Goal: Information Seeking & Learning: Learn about a topic

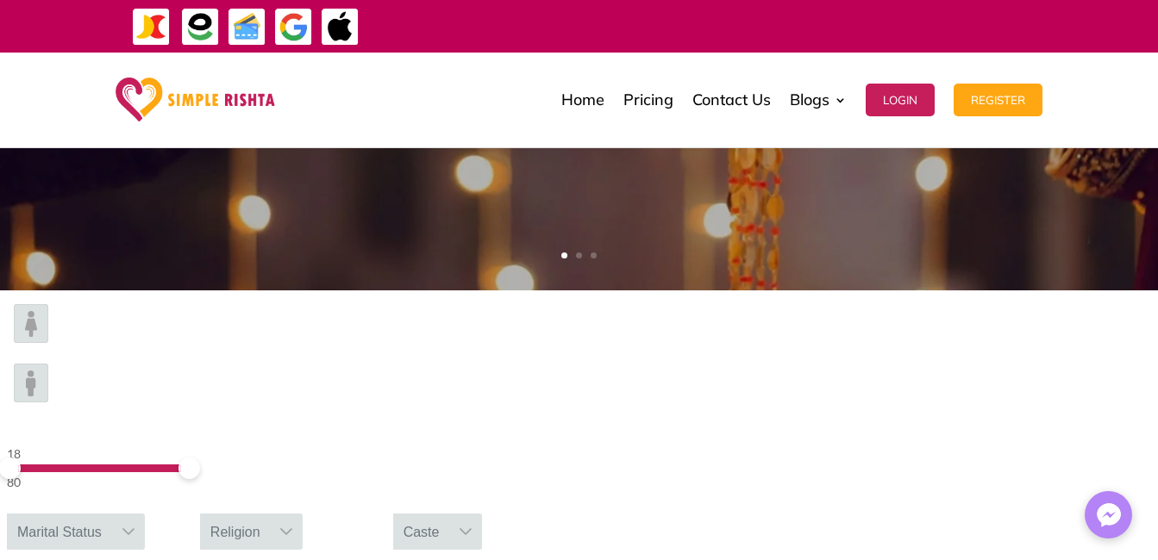
scroll to position [431, 0]
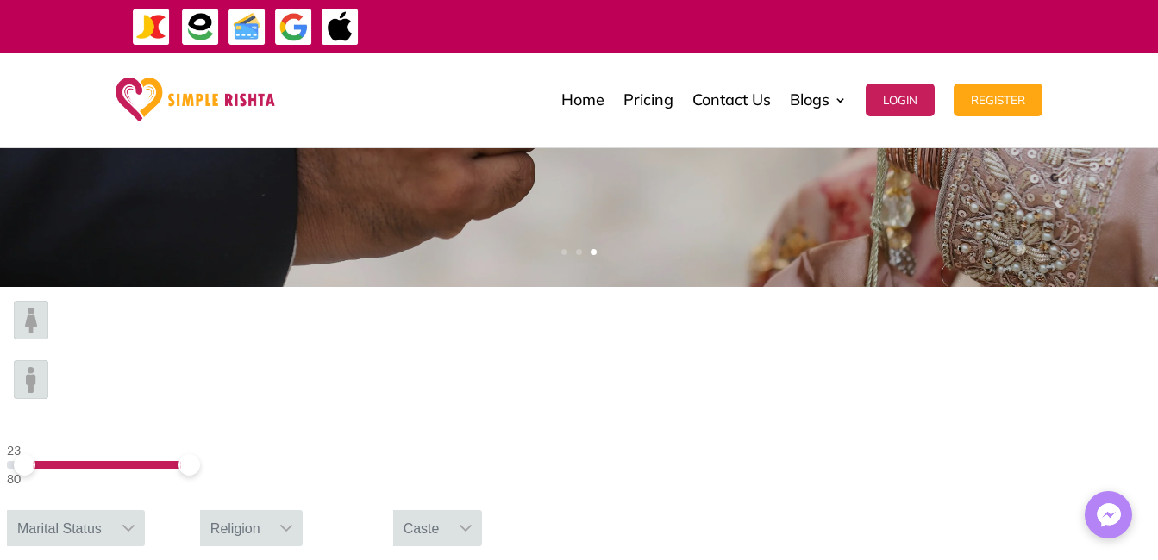
click at [35, 454] on span at bounding box center [25, 465] width 22 height 22
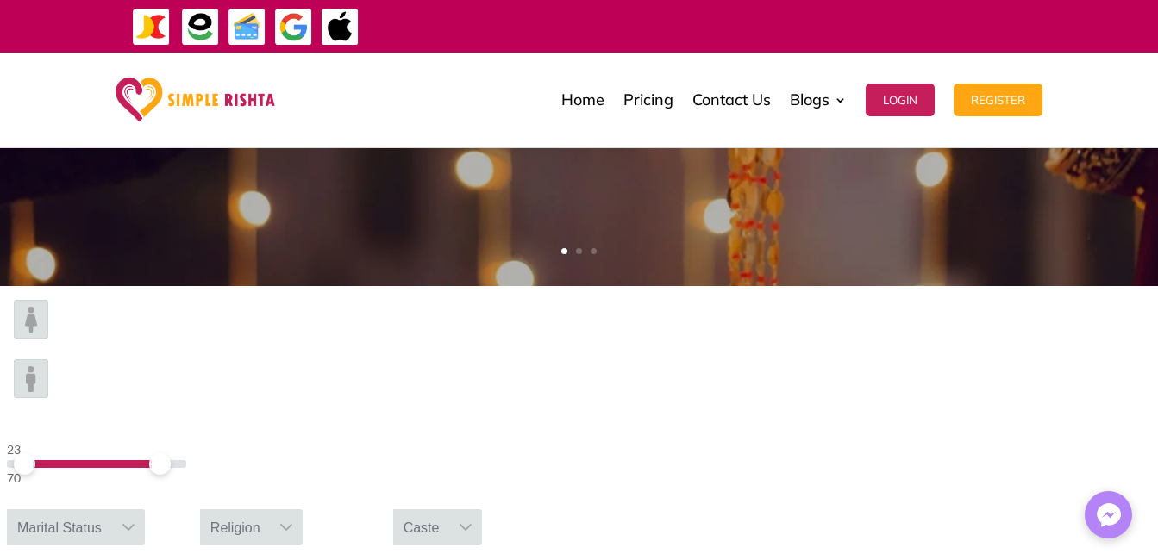
drag, startPoint x: 278, startPoint y: 344, endPoint x: 265, endPoint y: 344, distance: 13.8
click at [171, 453] on span at bounding box center [160, 464] width 22 height 22
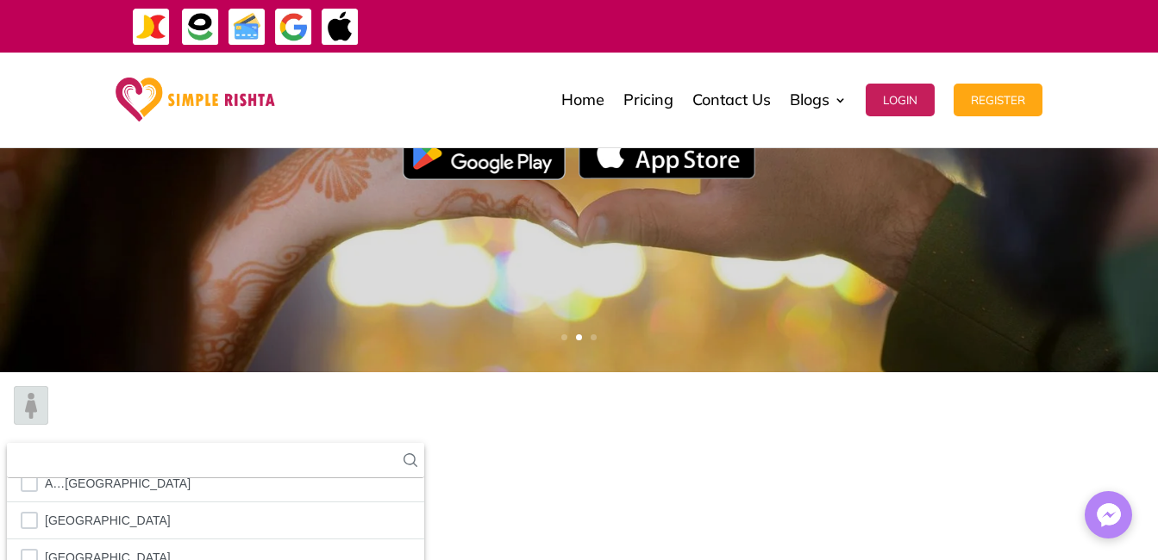
scroll to position [7, 0]
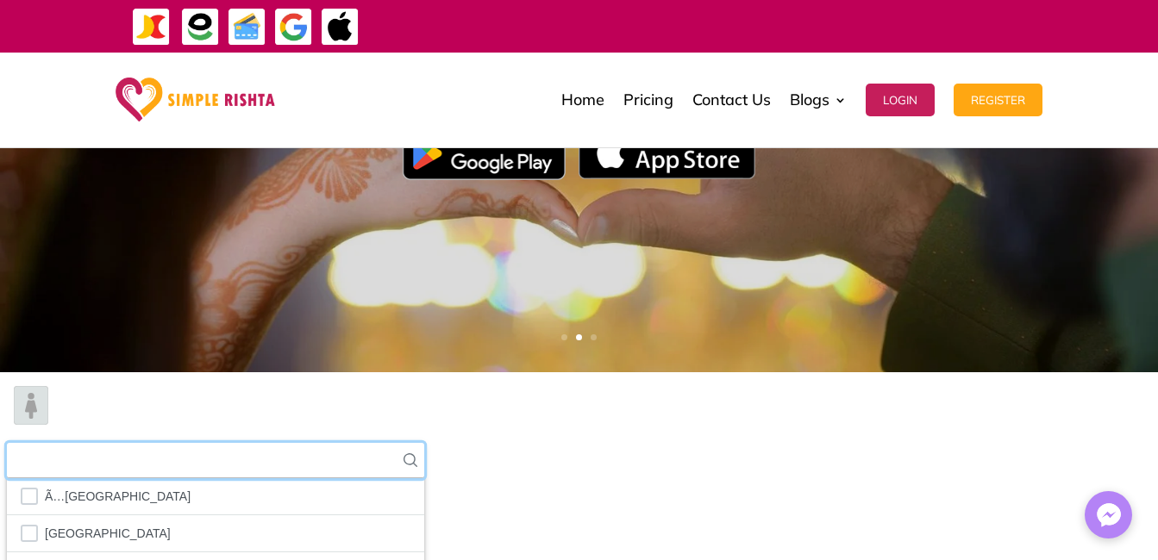
click at [424, 443] on input "text" at bounding box center [215, 460] width 417 height 35
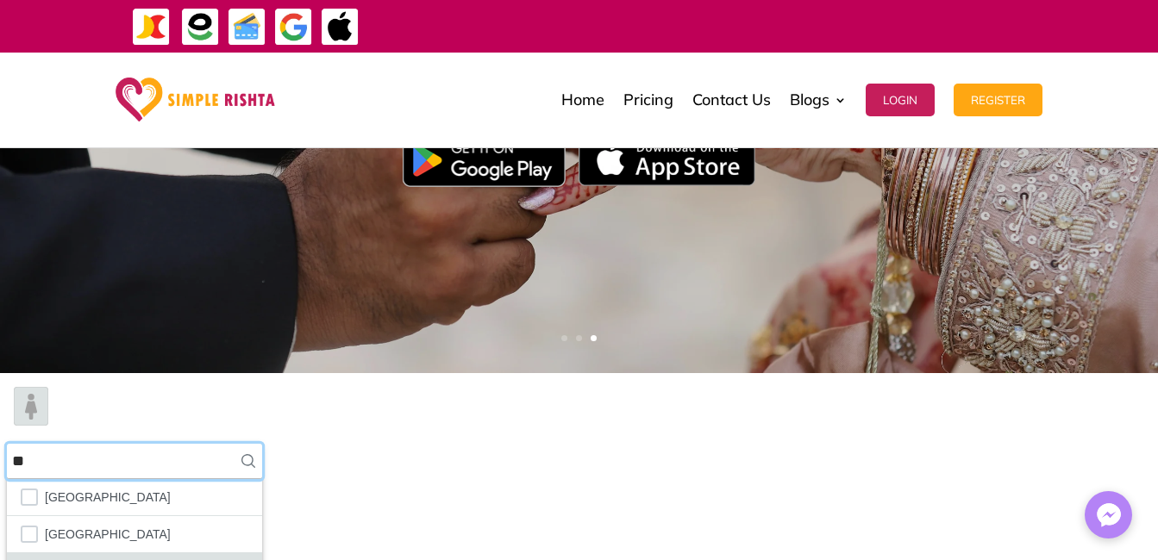
type input "**"
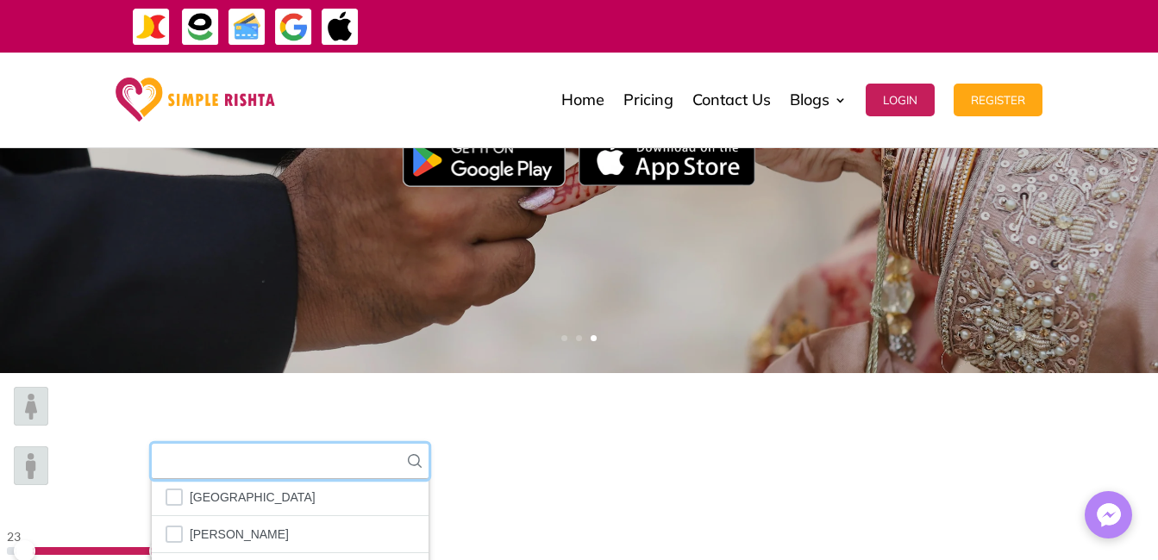
click at [428, 444] on input "text" at bounding box center [290, 461] width 277 height 35
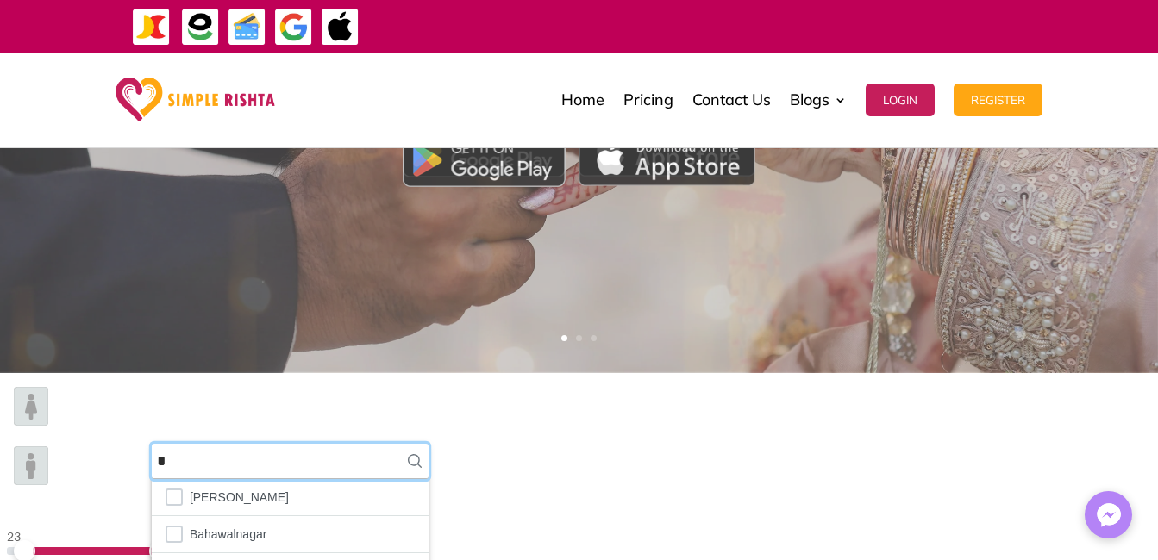
scroll to position [0, 0]
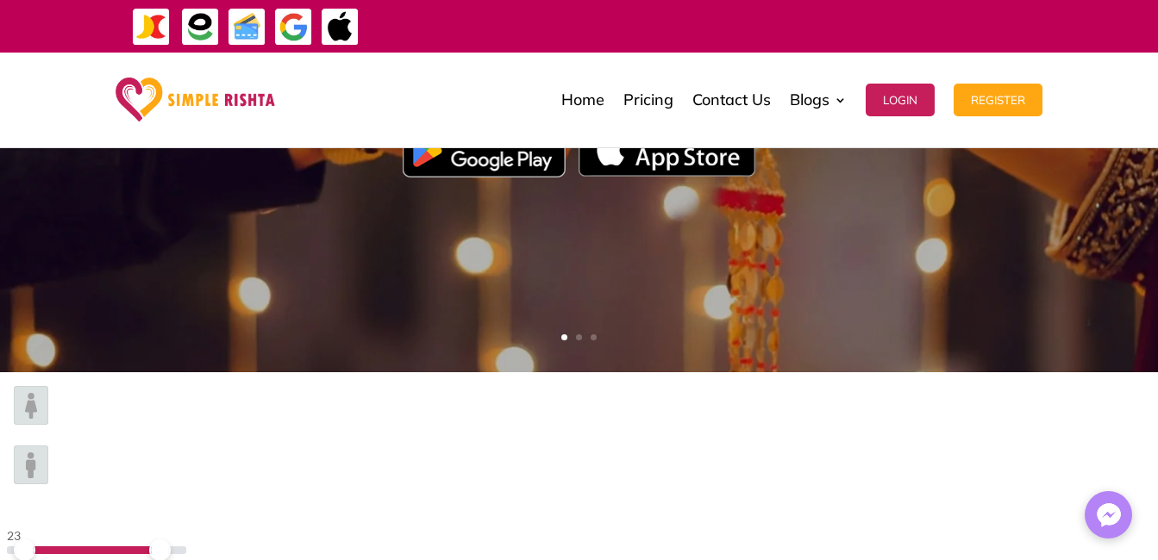
type input "**"
click at [889, 498] on div "23 70 Marital Status Religion Caste Pakistan Lodhran ** 1 results are available…" at bounding box center [579, 537] width 1158 height 330
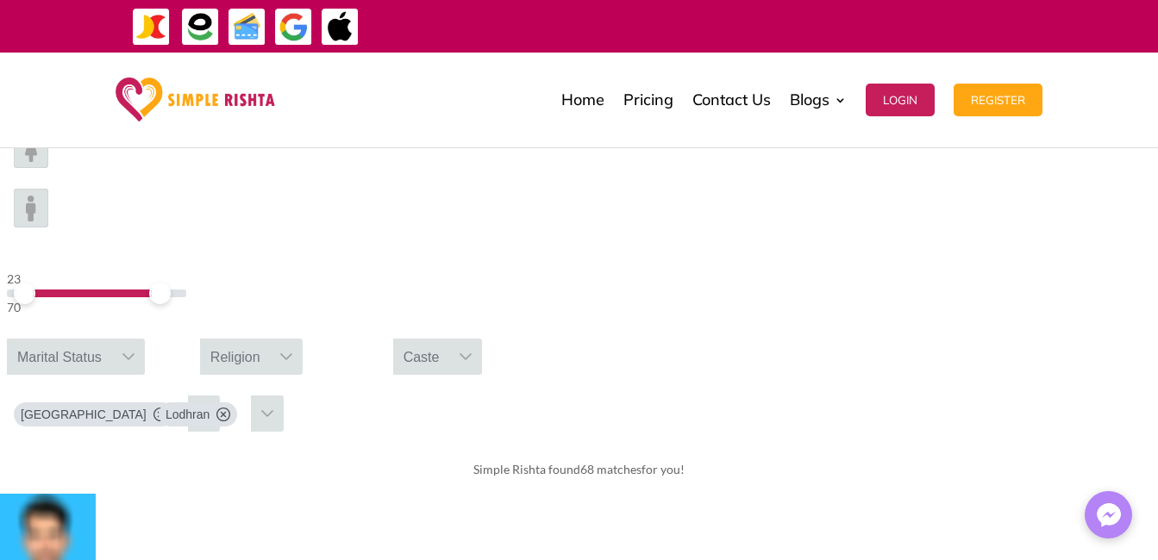
scroll to position [603, 0]
click at [293, 352] on icon at bounding box center [287, 355] width 12 height 7
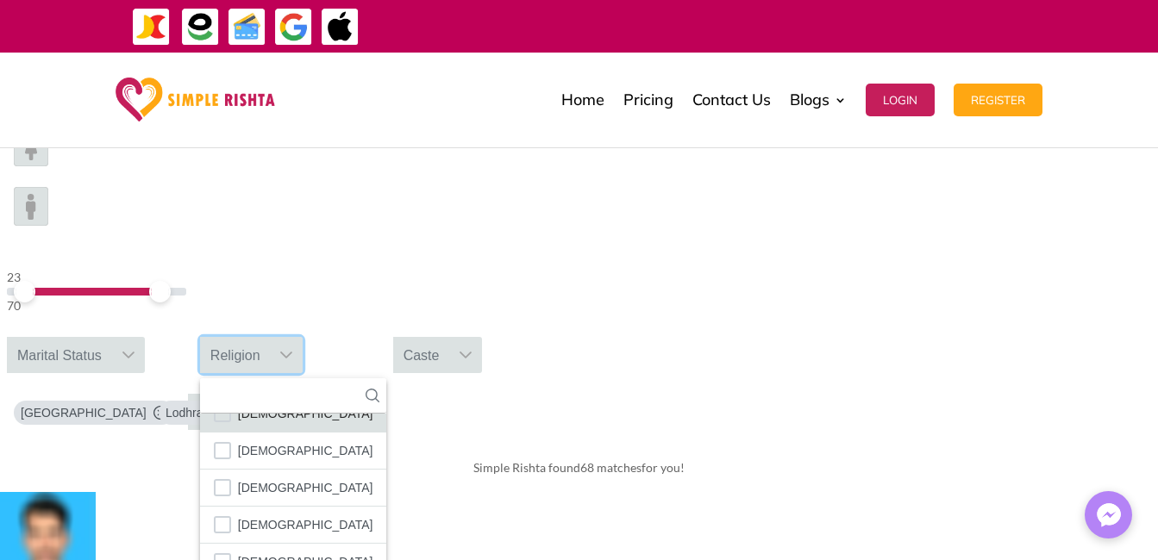
scroll to position [101, 0]
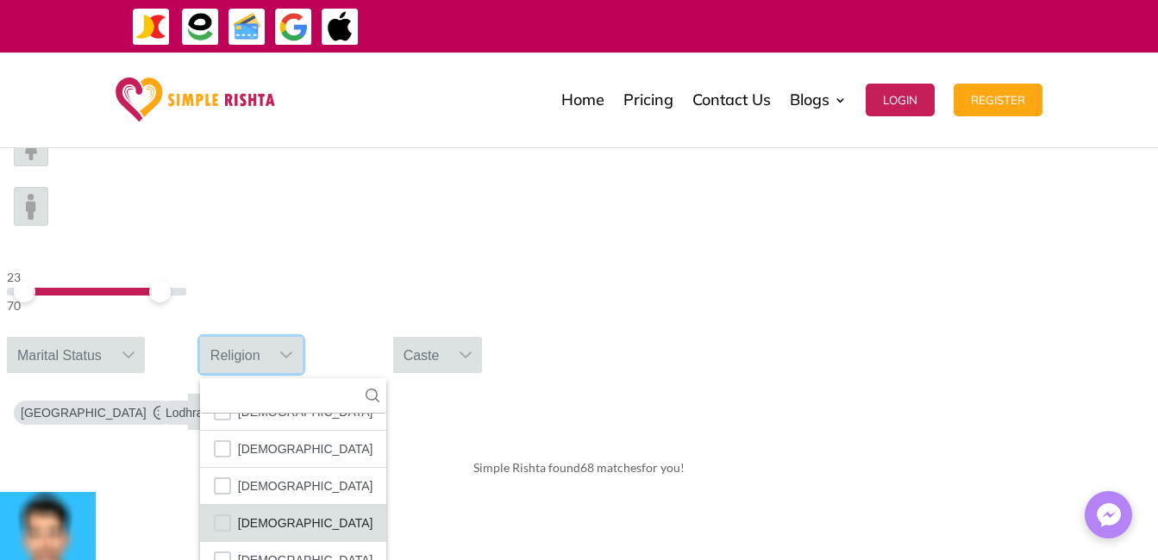
click at [373, 512] on span "[DEMOGRAPHIC_DATA]" at bounding box center [305, 523] width 135 height 22
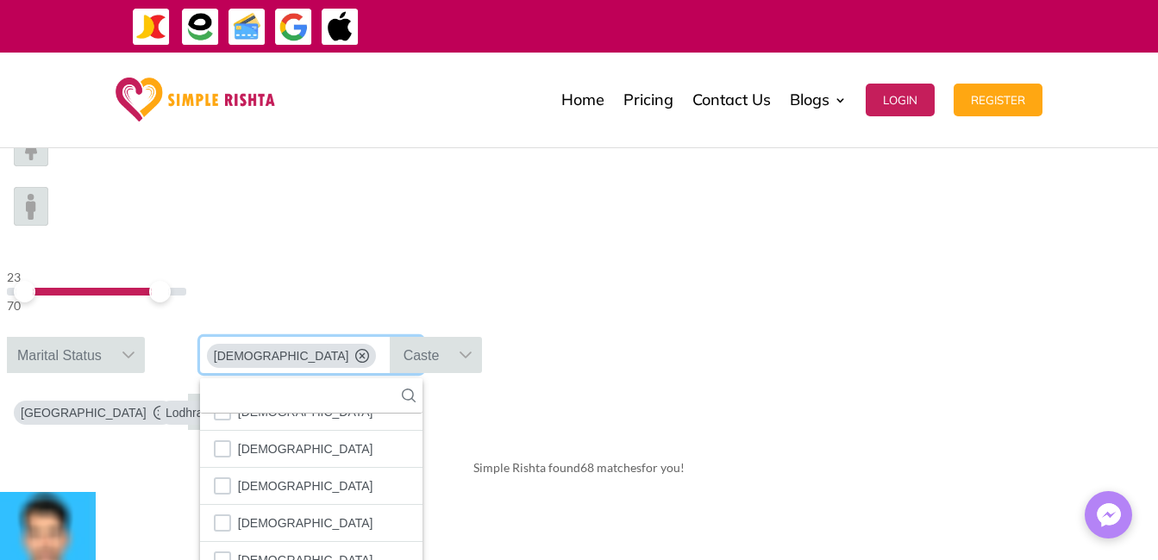
scroll to position [81, 0]
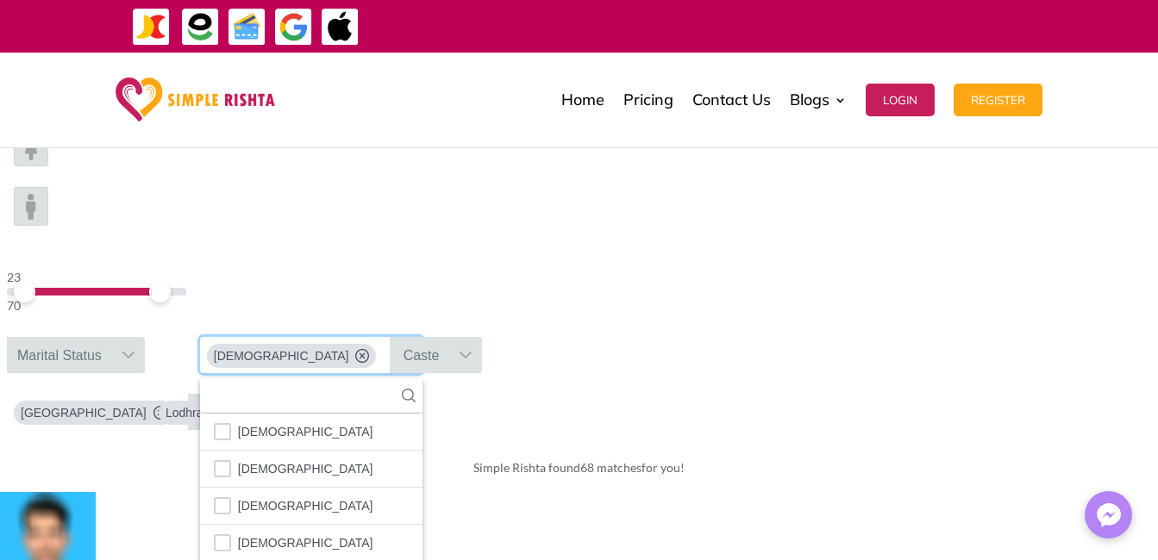
click at [48, 166] on img at bounding box center [31, 147] width 34 height 39
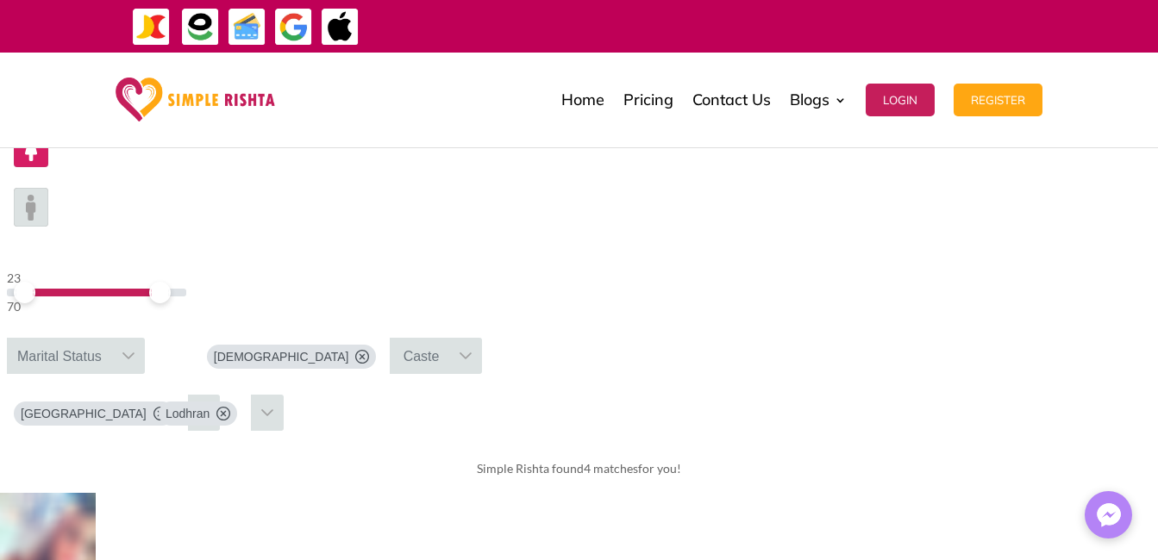
click at [369, 350] on icon at bounding box center [362, 357] width 14 height 14
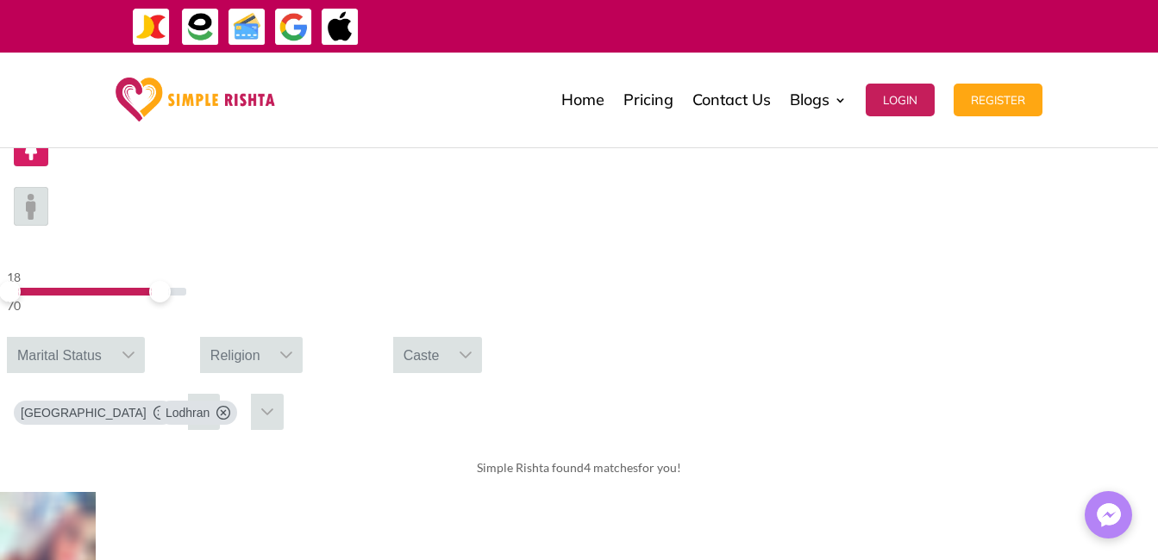
drag, startPoint x: 217, startPoint y: 175, endPoint x: 185, endPoint y: 184, distance: 33.0
click at [185, 267] on div "18 70" at bounding box center [96, 291] width 179 height 49
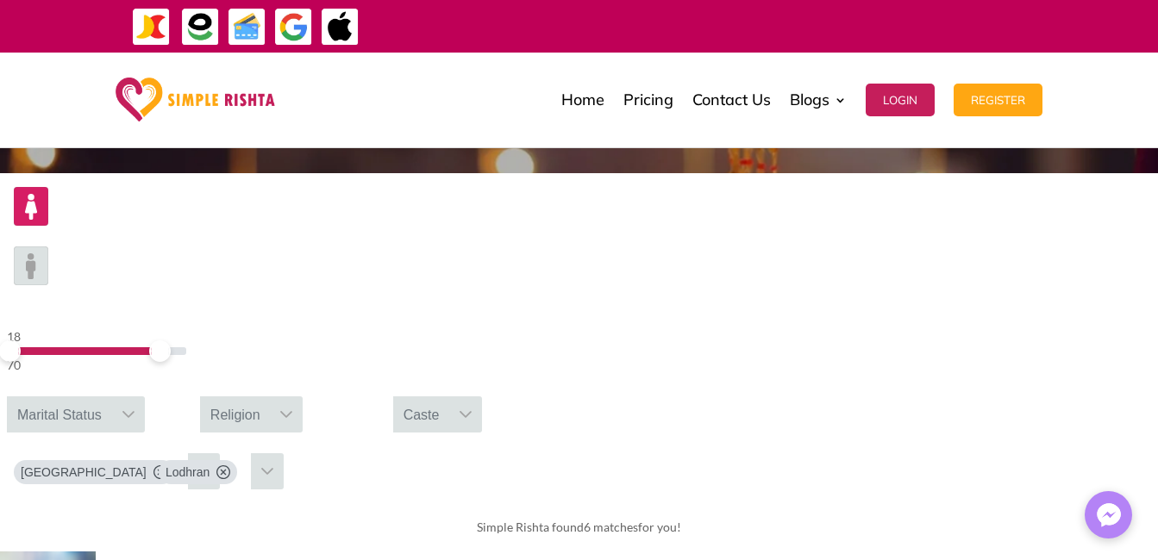
scroll to position [448, 0]
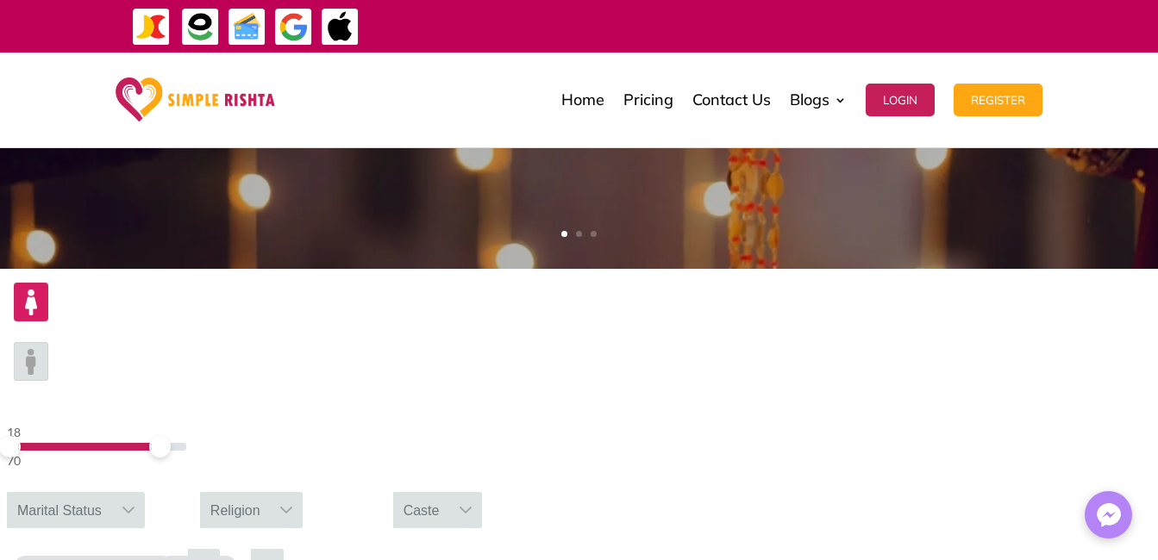
click at [48, 342] on img at bounding box center [31, 361] width 34 height 39
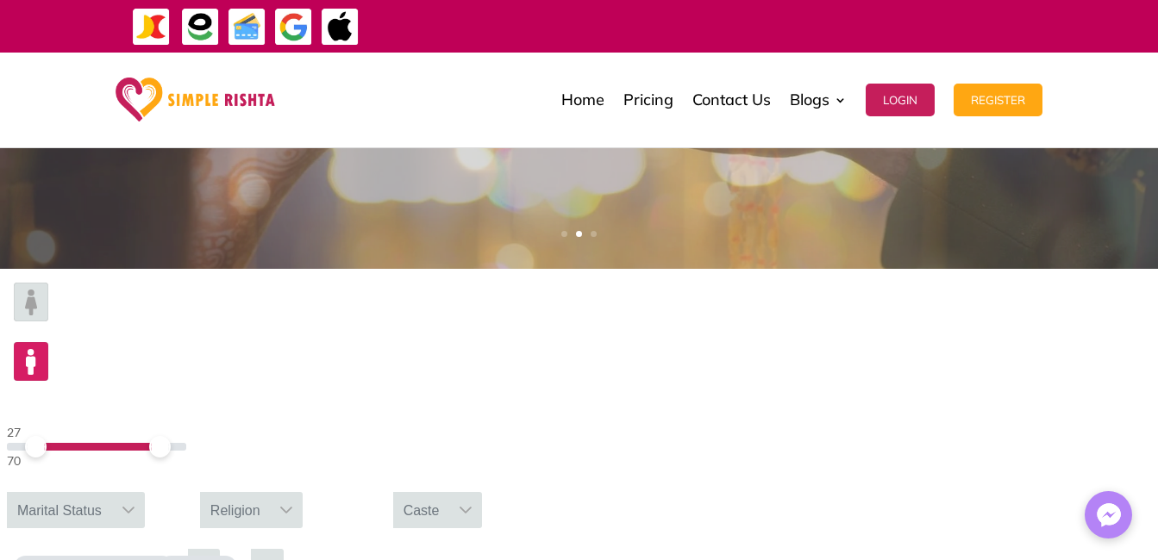
click at [47, 436] on span at bounding box center [36, 447] width 22 height 22
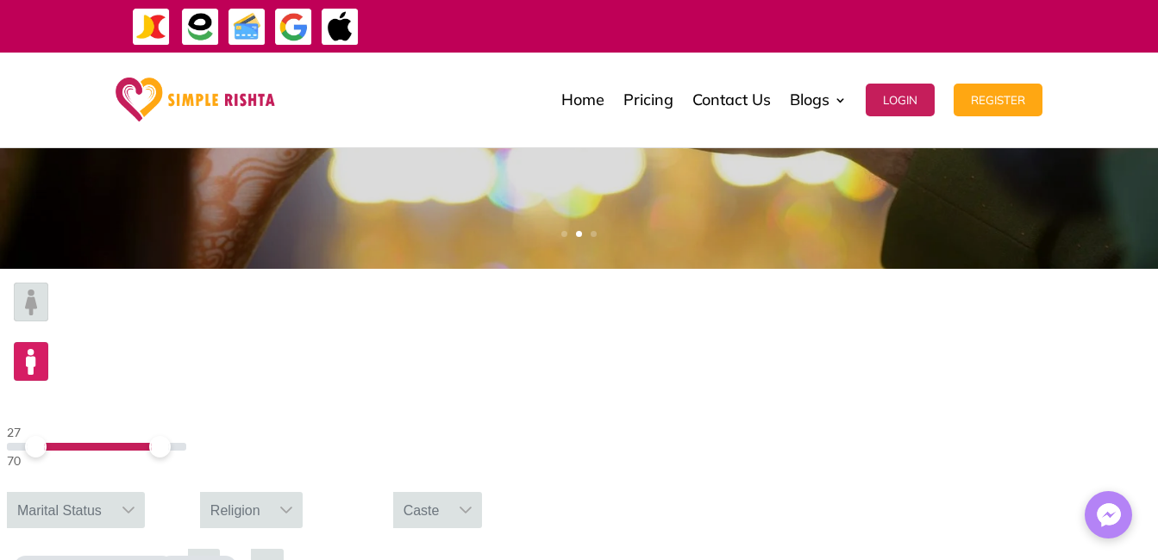
click at [167, 559] on icon at bounding box center [160, 568] width 14 height 14
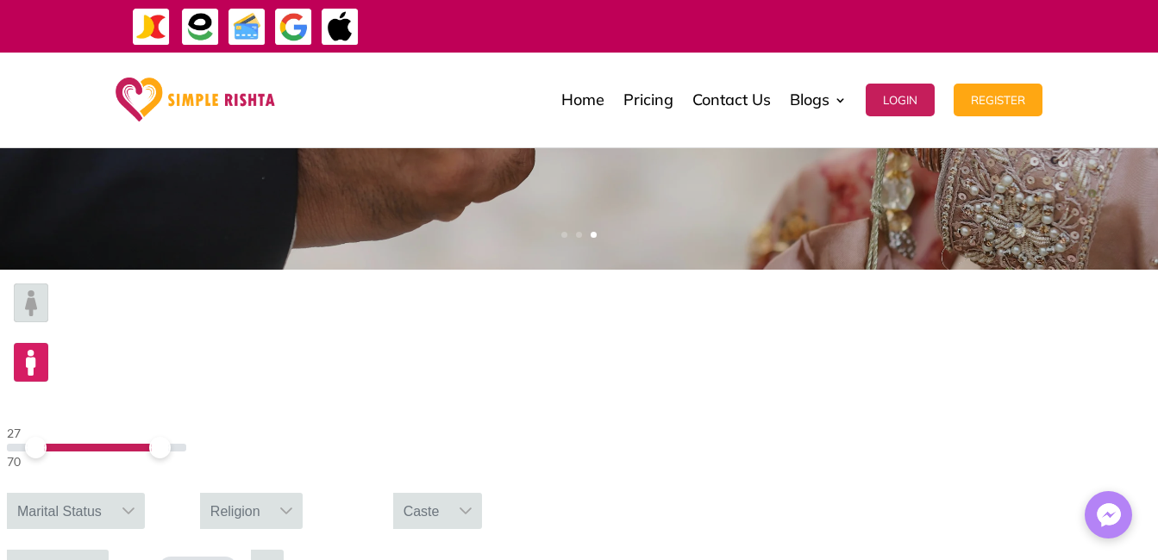
click at [230, 559] on icon at bounding box center [223, 569] width 14 height 14
click at [99, 559] on icon at bounding box center [92, 568] width 14 height 14
type input "*"
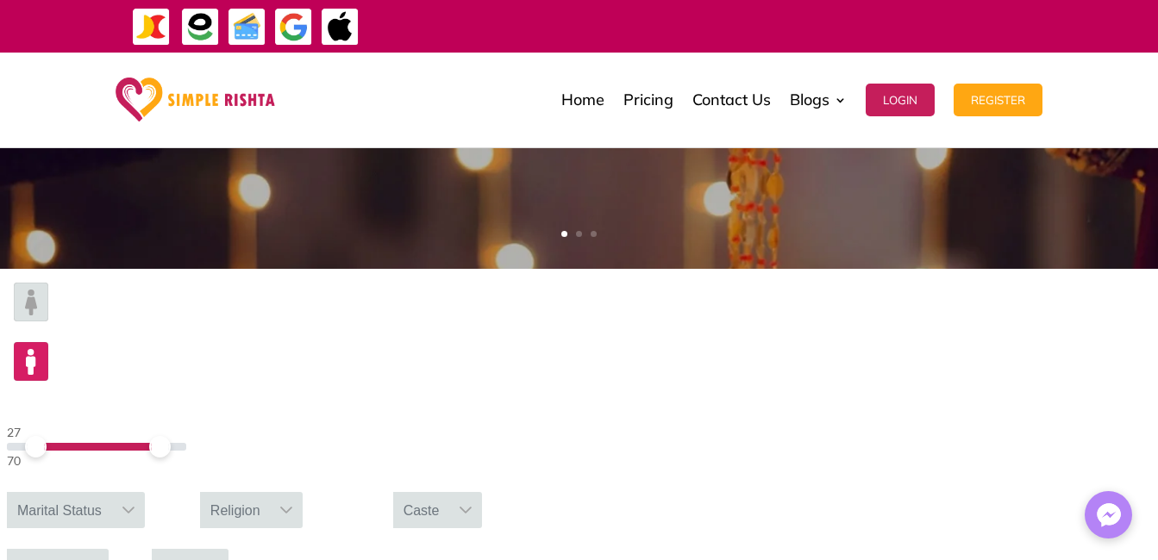
scroll to position [86, 0]
type input "***"
click at [218, 559] on icon at bounding box center [212, 567] width 12 height 7
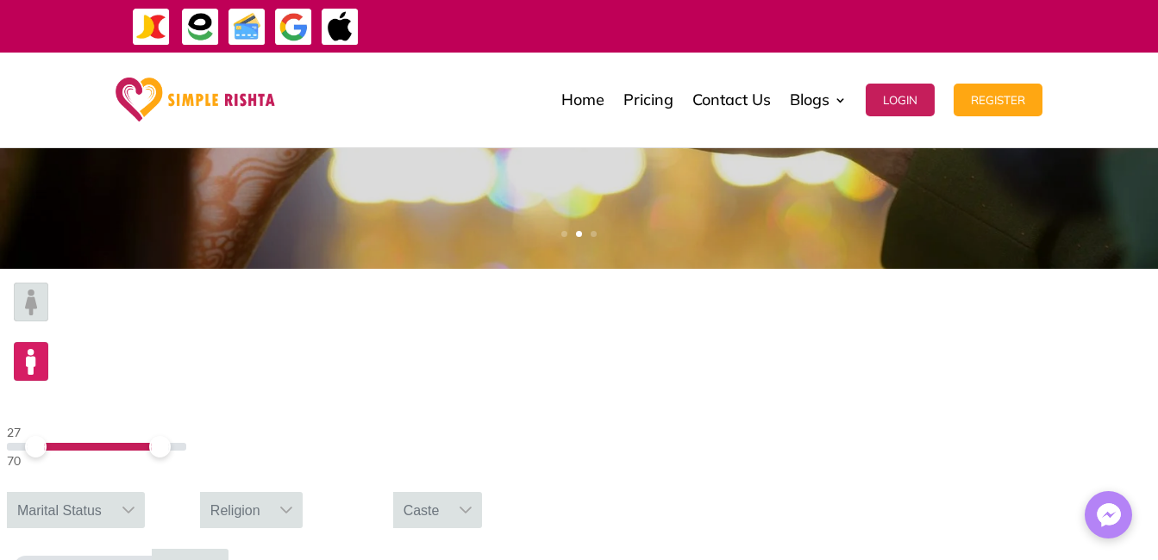
click at [293, 503] on icon at bounding box center [286, 510] width 14 height 14
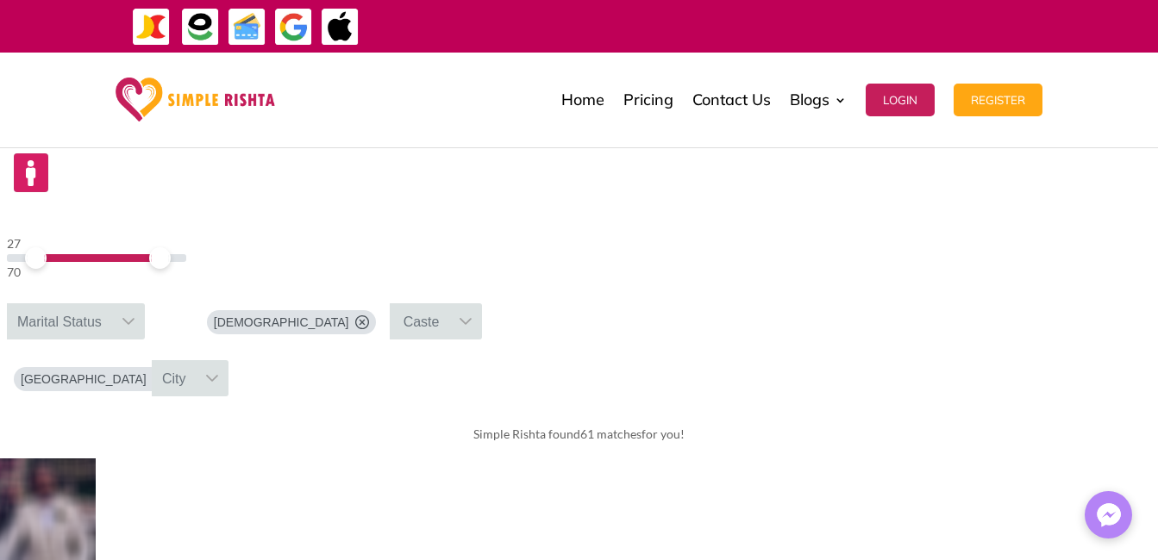
scroll to position [603, 0]
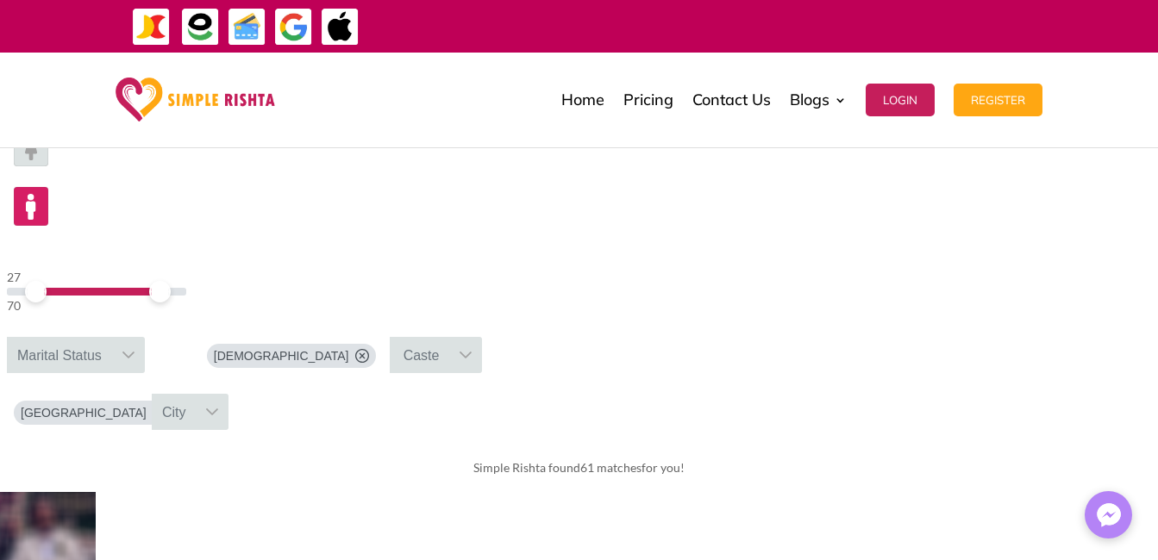
click at [134, 352] on icon at bounding box center [128, 355] width 12 height 7
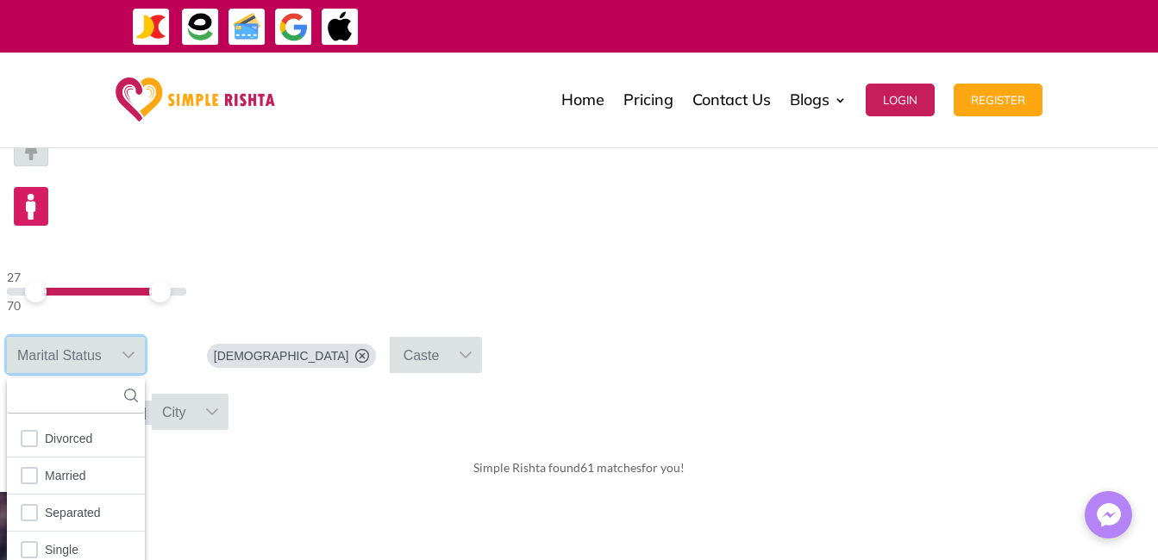
scroll to position [19, 3]
click at [145, 532] on li "Single" at bounding box center [76, 550] width 138 height 37
click at [887, 444] on div "Simple Rishta found 40 matches for you!" at bounding box center [579, 468] width 1158 height 48
